Goal: Find contact information: Find contact information

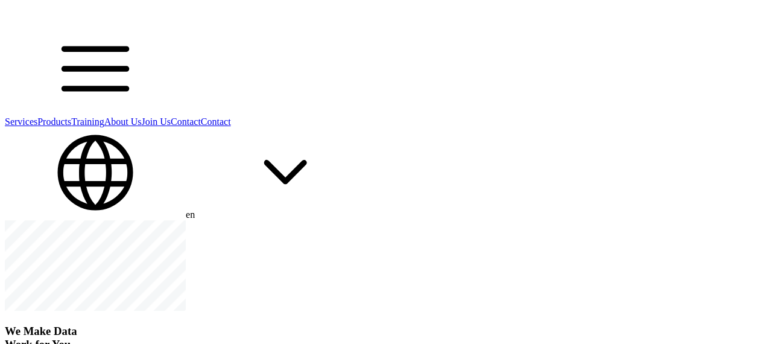
click at [142, 116] on link "About Us" at bounding box center [122, 121] width 37 height 10
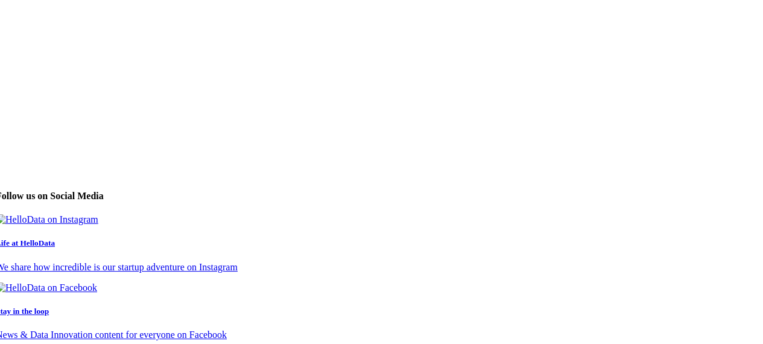
scroll to position [4740, 9]
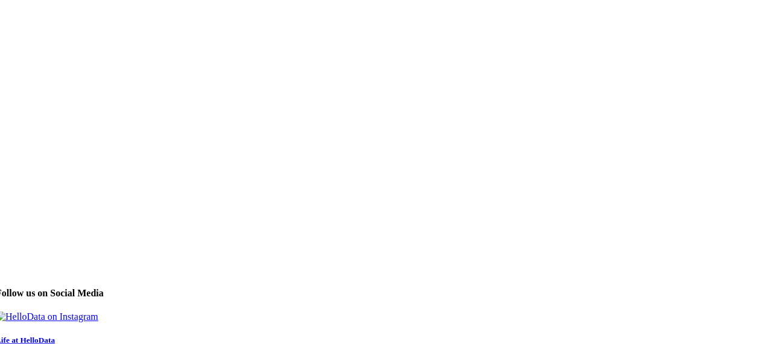
drag, startPoint x: 536, startPoint y: 137, endPoint x: 424, endPoint y: 139, distance: 112.3
drag, startPoint x: 424, startPoint y: 139, endPoint x: 531, endPoint y: 136, distance: 107.5
drag, startPoint x: 531, startPoint y: 136, endPoint x: 410, endPoint y: 144, distance: 120.9
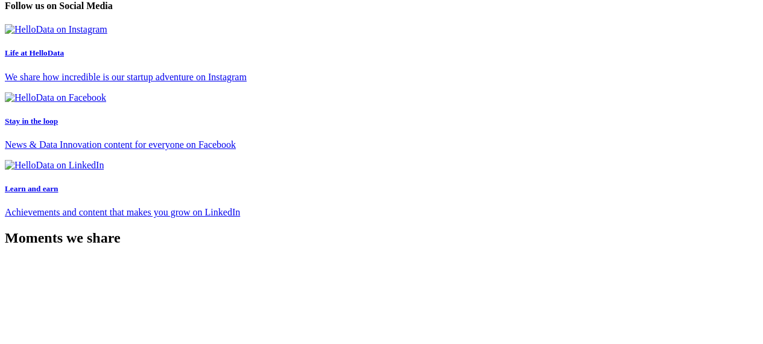
scroll to position [5089, 0]
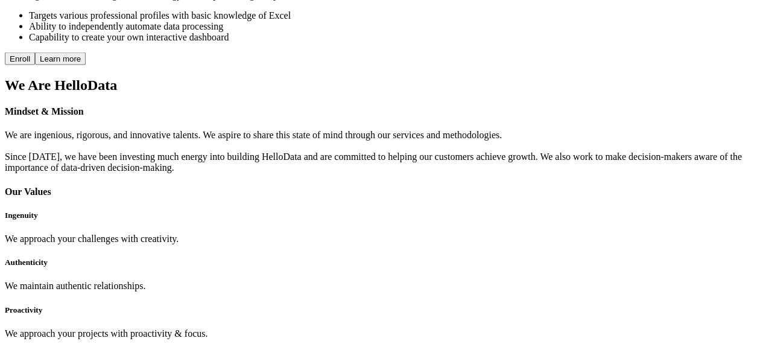
scroll to position [3481, 0]
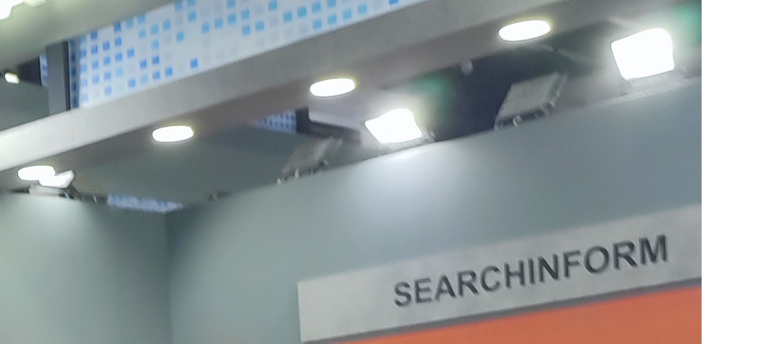
scroll to position [5957, 0]
